Goal: Information Seeking & Learning: Learn about a topic

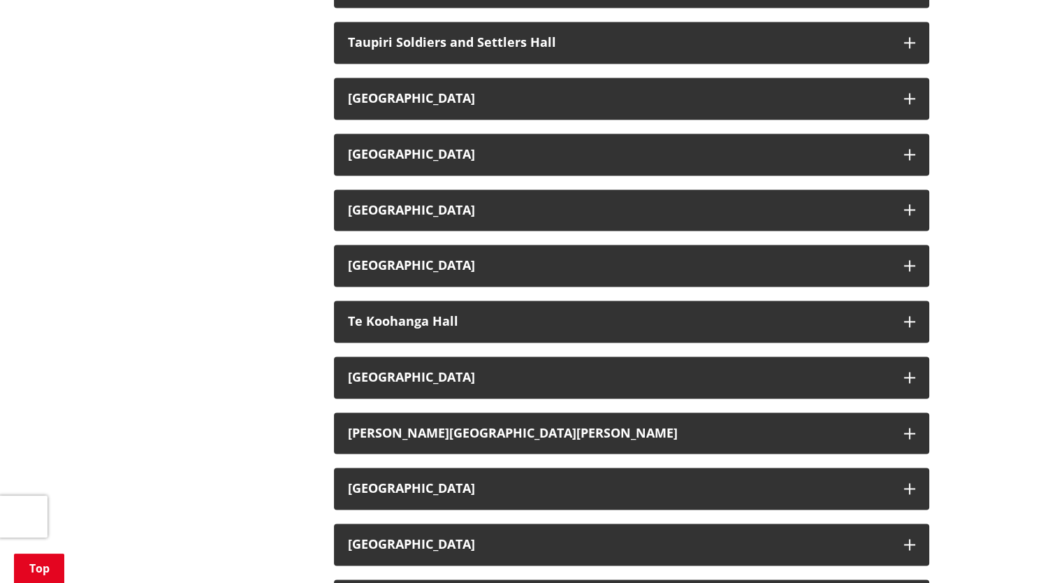
scroll to position [2114, 0]
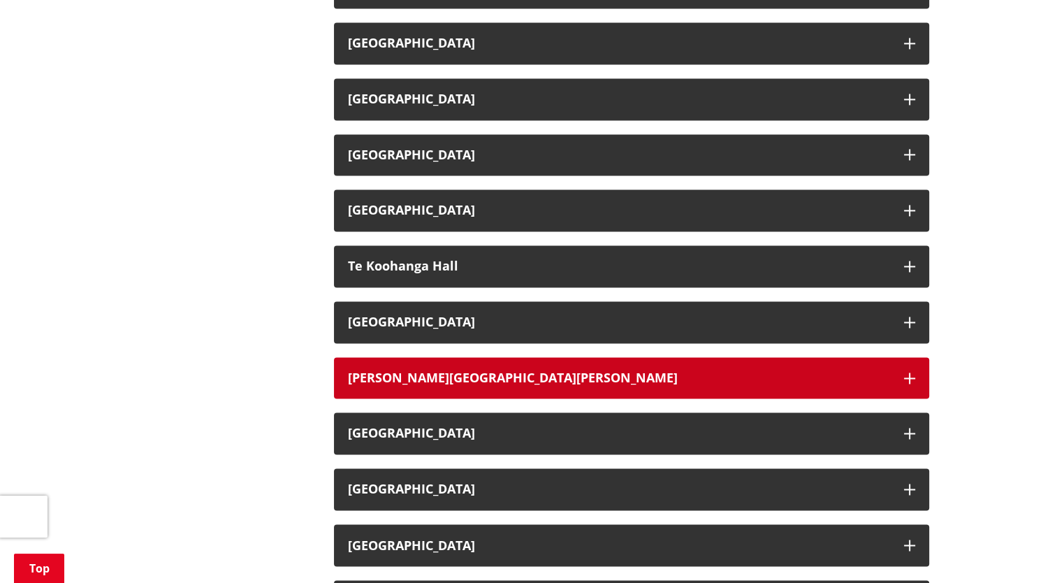
click at [431, 377] on h3 "[PERSON_NAME][GEOGRAPHIC_DATA][PERSON_NAME]" at bounding box center [619, 378] width 542 height 14
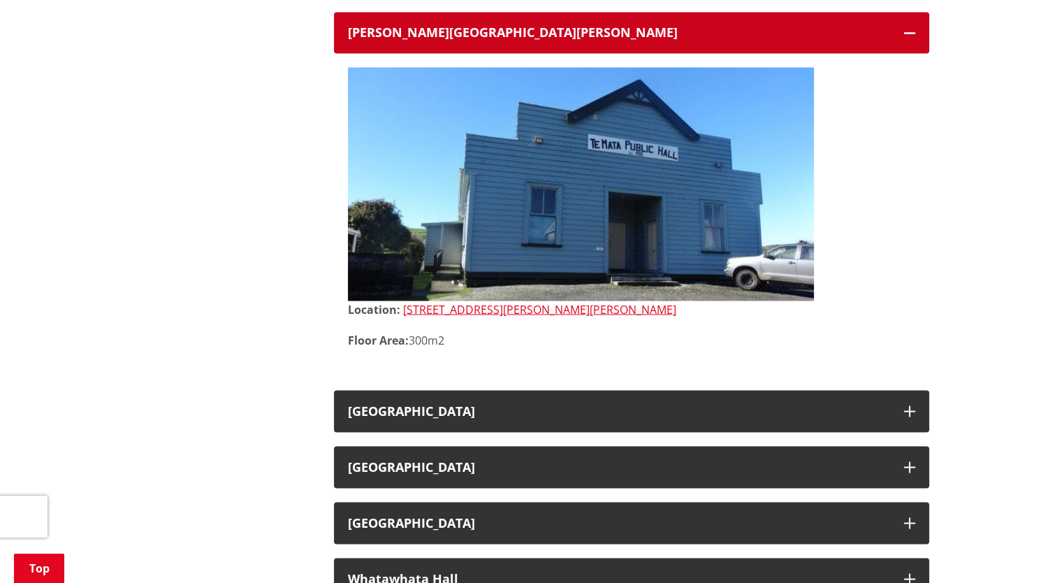
scroll to position [2461, 0]
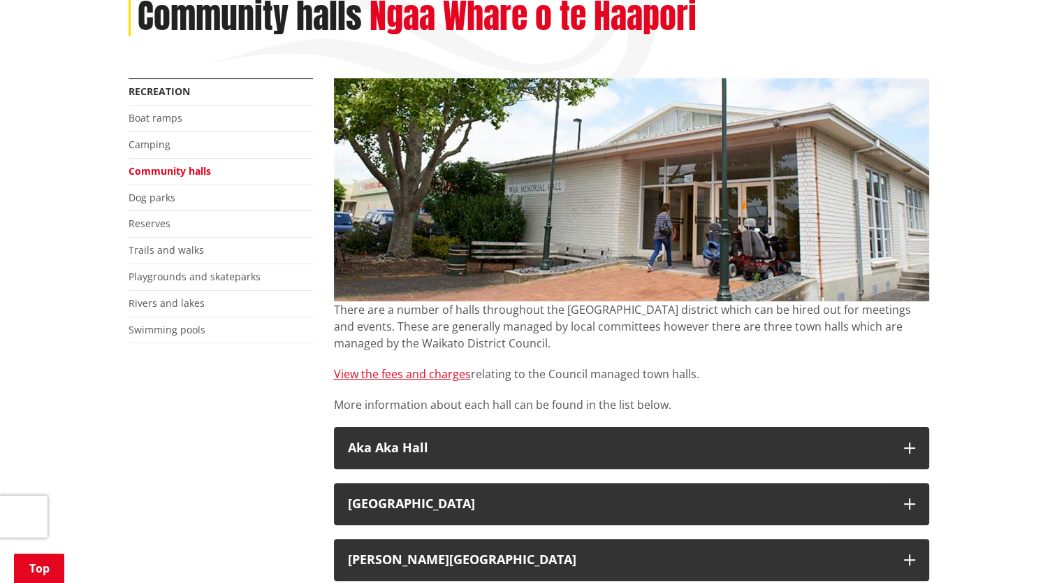
scroll to position [208, 0]
